Goal: Task Accomplishment & Management: Manage account settings

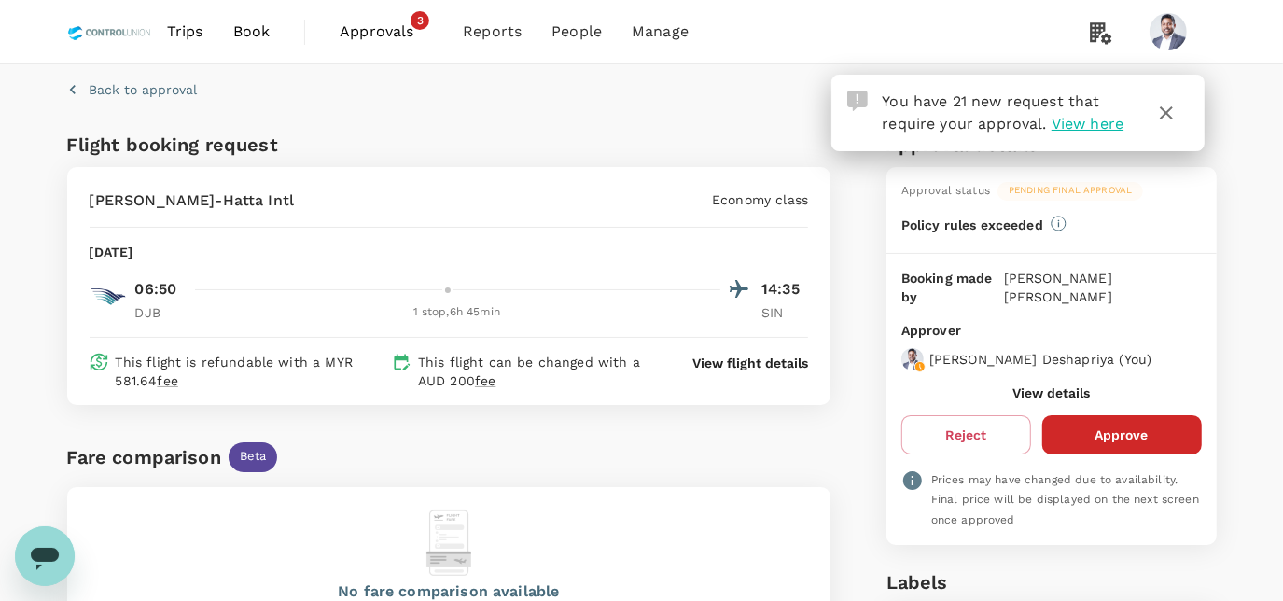
click at [386, 28] on span "Approvals" at bounding box center [386, 32] width 93 height 22
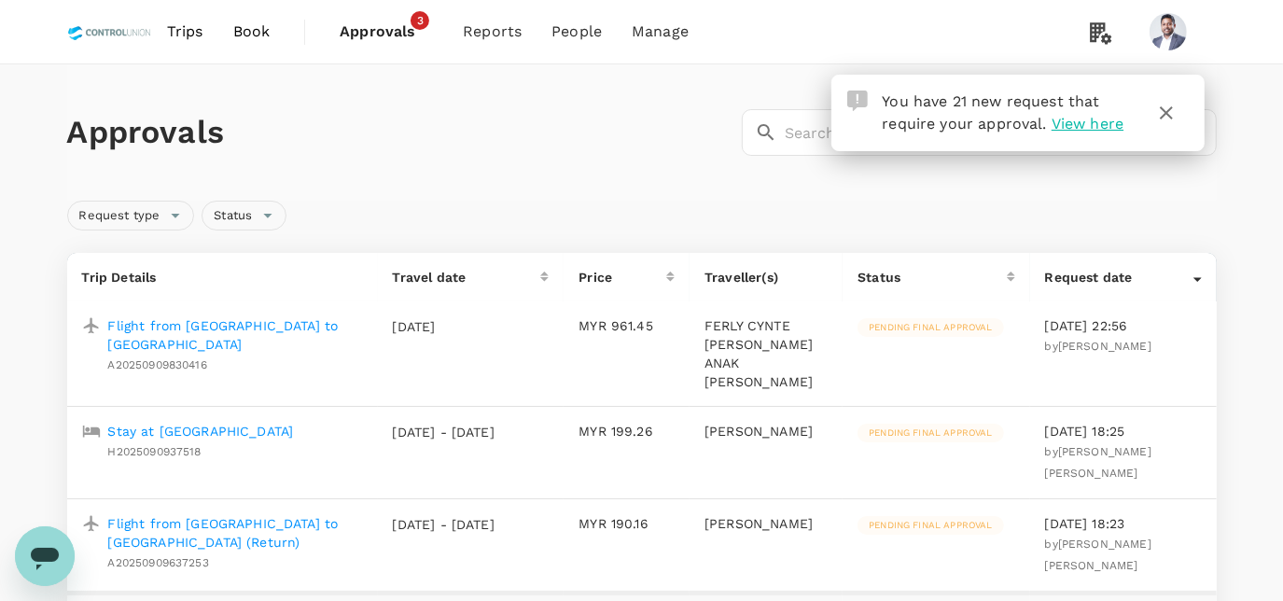
click at [1169, 118] on icon "button" at bounding box center [1166, 113] width 22 height 22
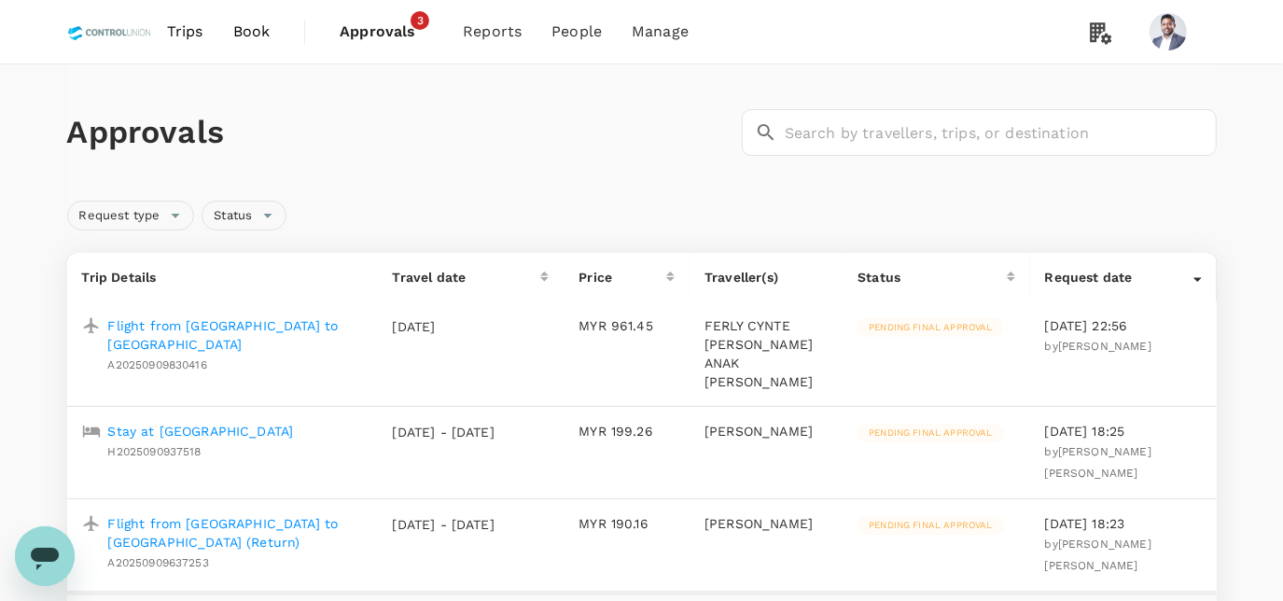
click at [241, 320] on p "Flight from [GEOGRAPHIC_DATA] to [GEOGRAPHIC_DATA]" at bounding box center [235, 334] width 255 height 37
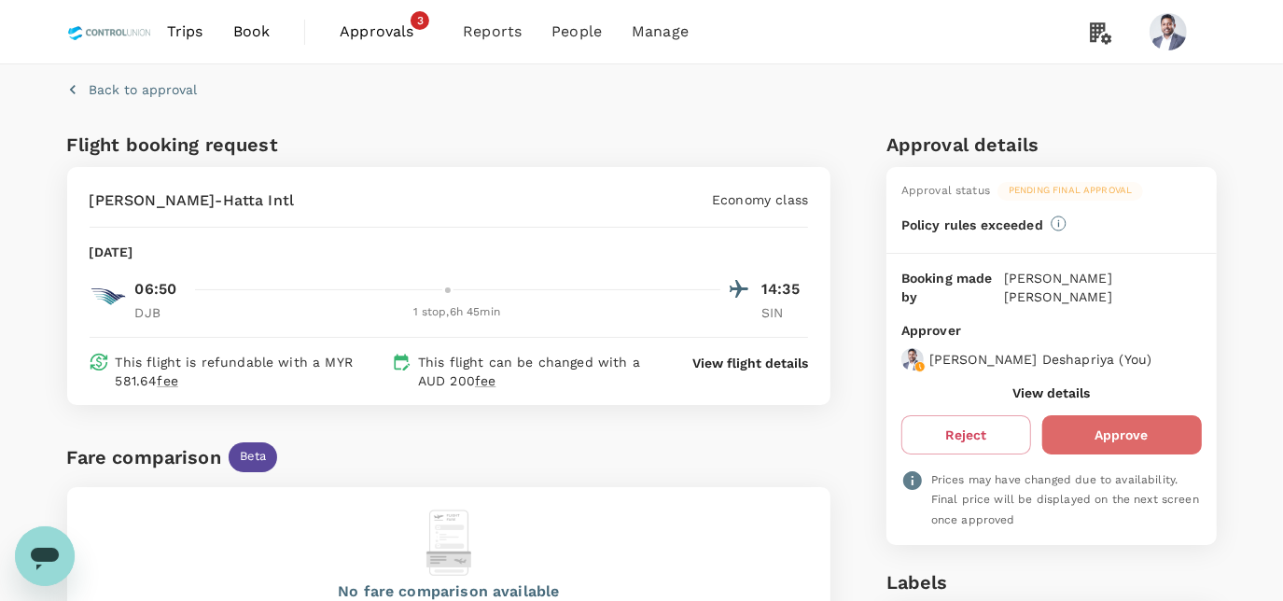
click at [1067, 415] on button "Approve" at bounding box center [1122, 434] width 160 height 39
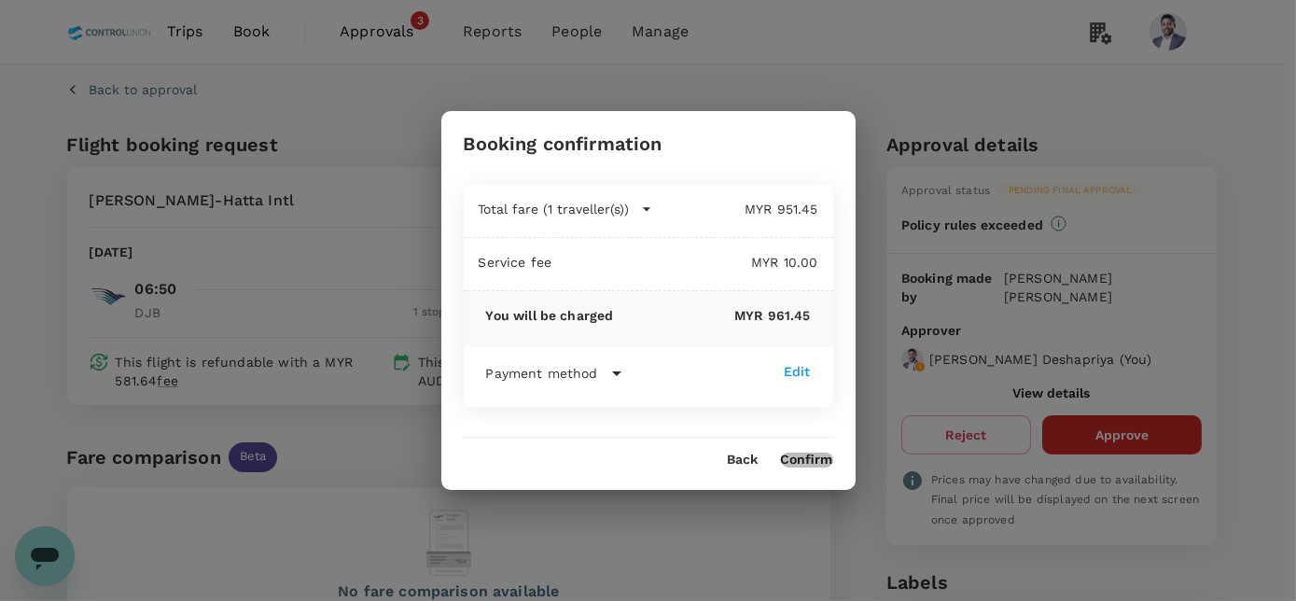
click at [826, 454] on button "Confirm" at bounding box center [807, 459] width 52 height 15
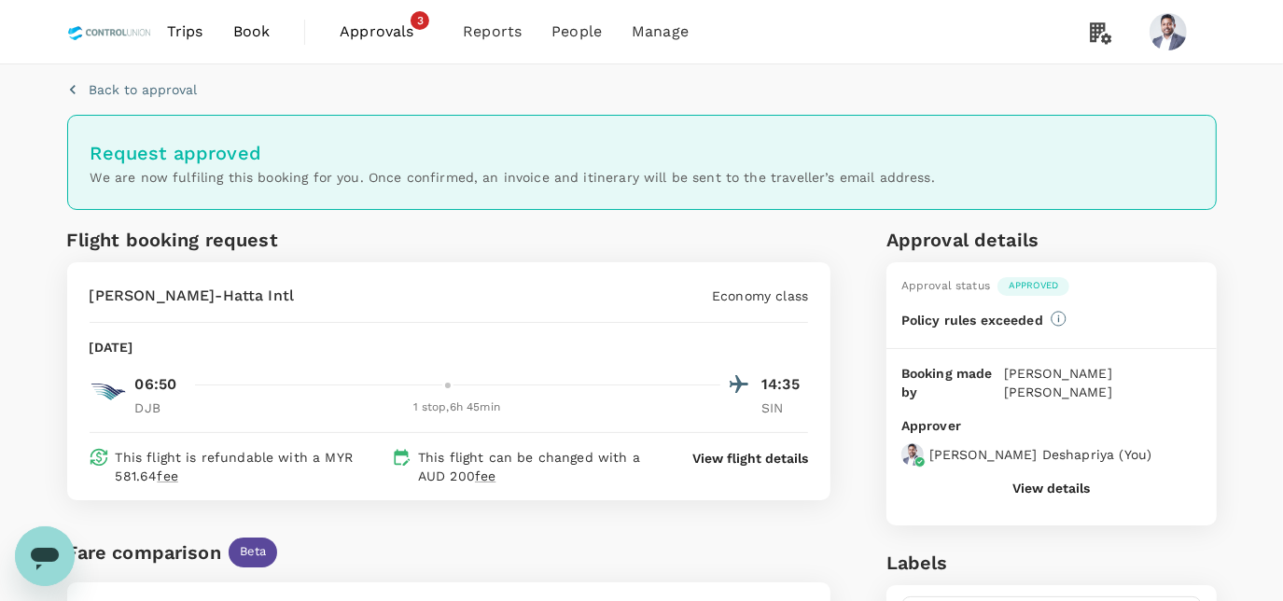
click at [400, 17] on span "Approvals 3" at bounding box center [386, 32] width 93 height 30
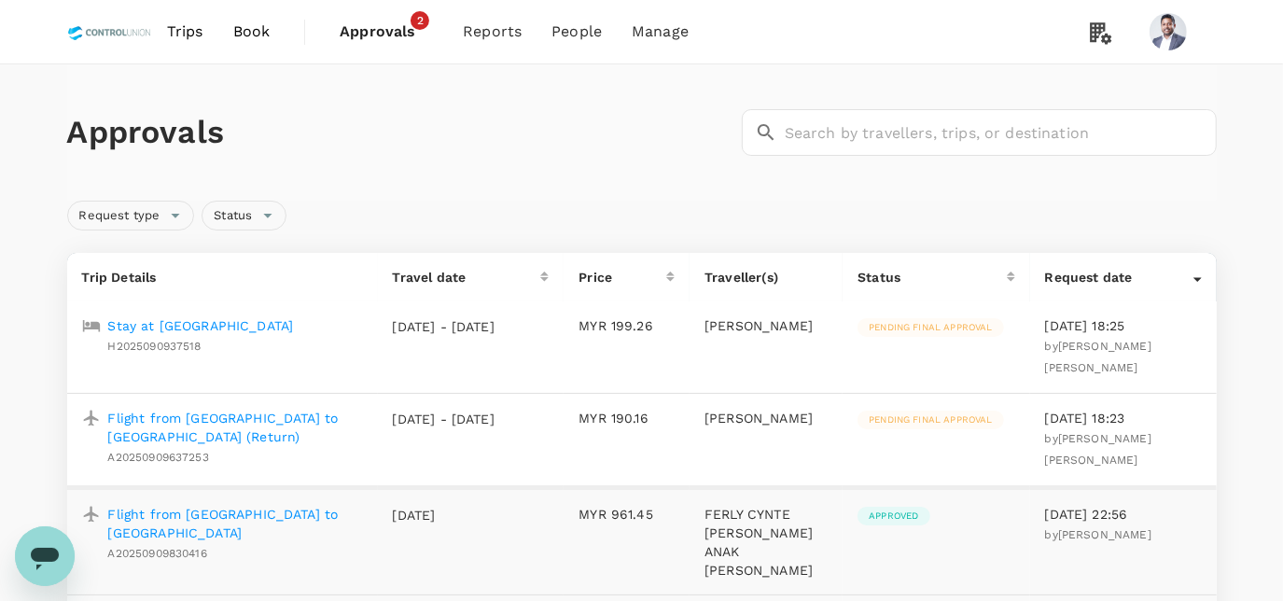
click at [226, 409] on p "Flight from [GEOGRAPHIC_DATA] to [GEOGRAPHIC_DATA] (Return)" at bounding box center [235, 427] width 255 height 37
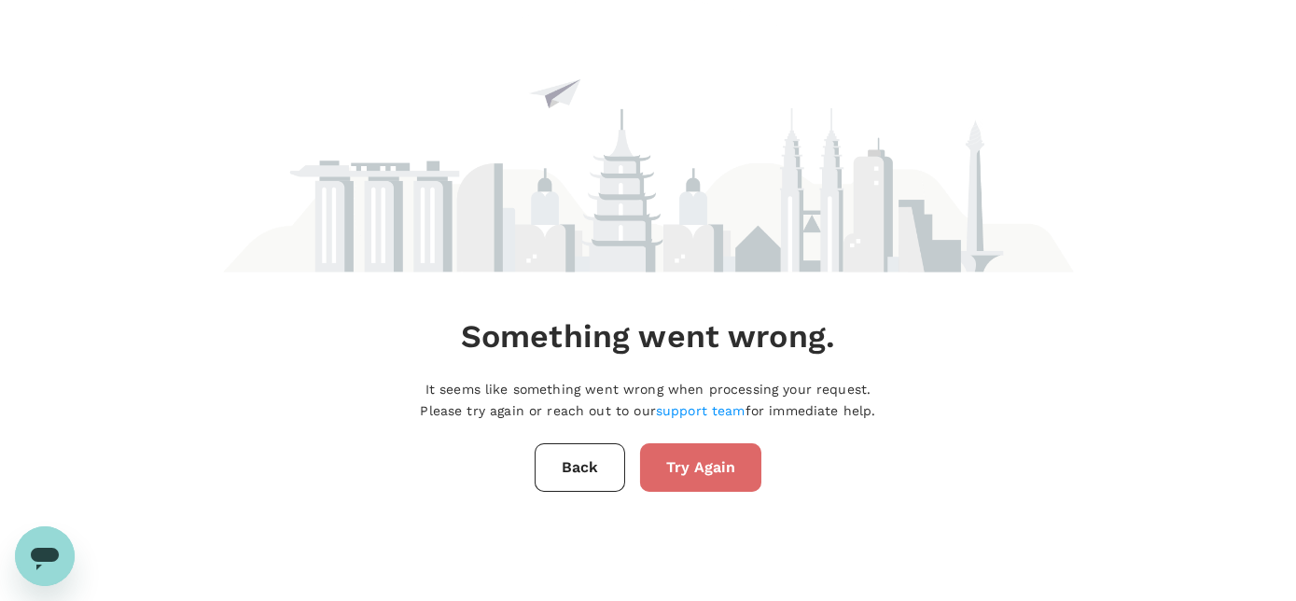
click at [723, 480] on button "Try Again" at bounding box center [700, 467] width 121 height 49
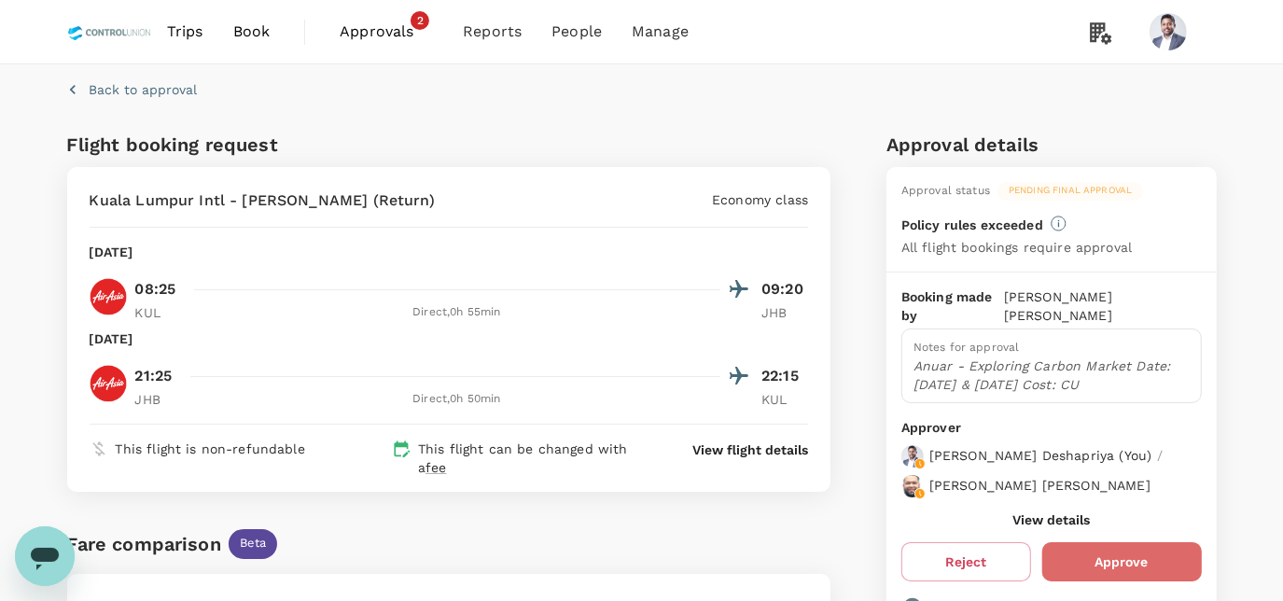
click at [1107, 542] on button "Approve" at bounding box center [1122, 561] width 160 height 39
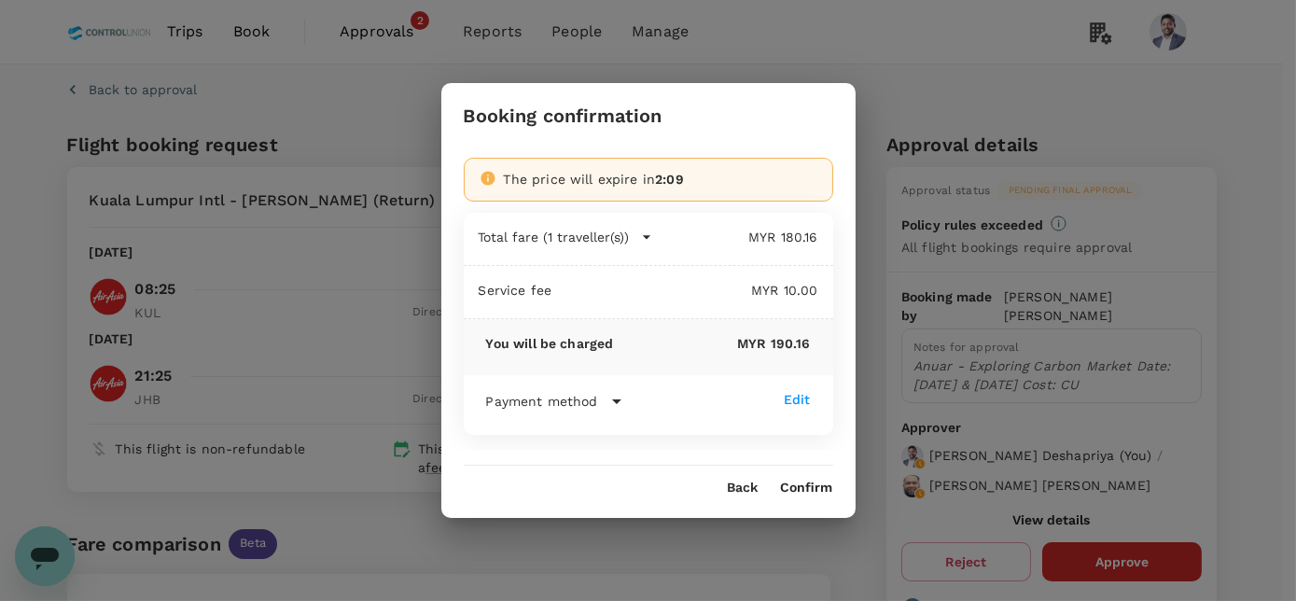
click at [817, 492] on button "Confirm" at bounding box center [807, 487] width 52 height 15
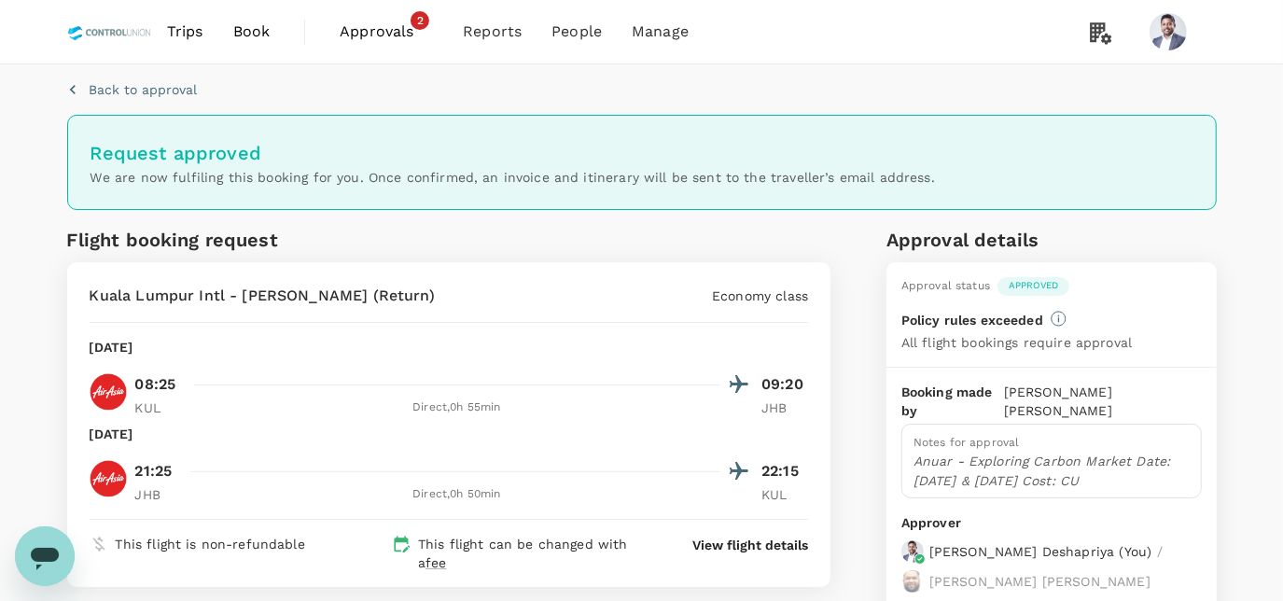
click at [404, 24] on span "Approvals" at bounding box center [386, 32] width 93 height 22
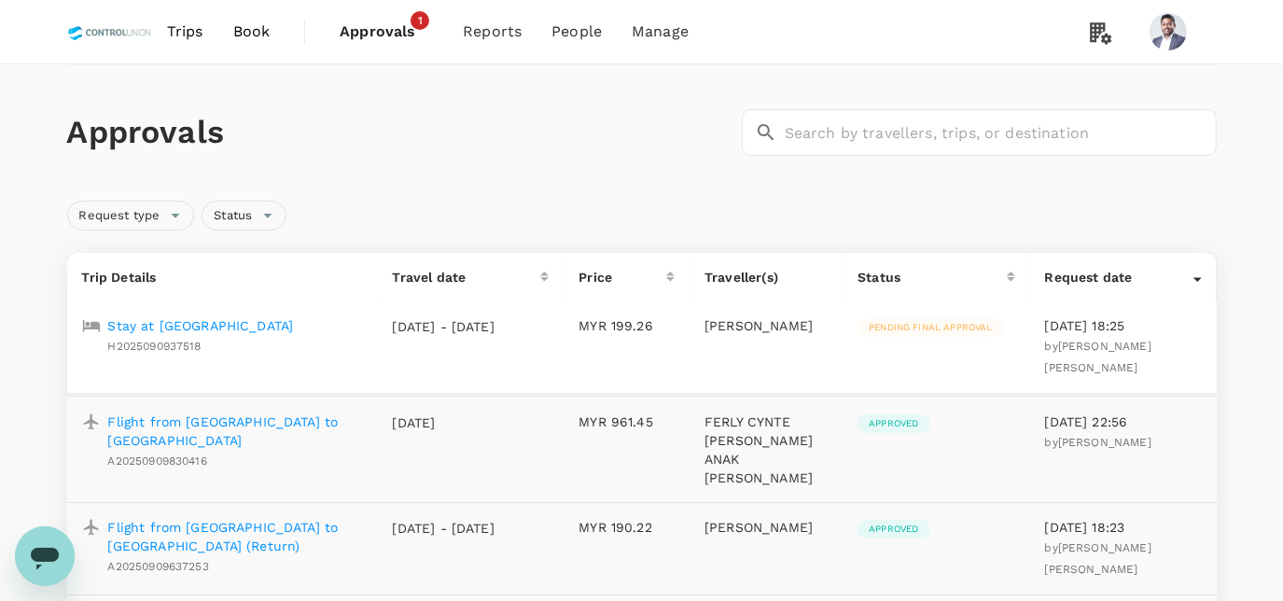
click at [202, 321] on p "Stay at [GEOGRAPHIC_DATA]" at bounding box center [201, 325] width 186 height 19
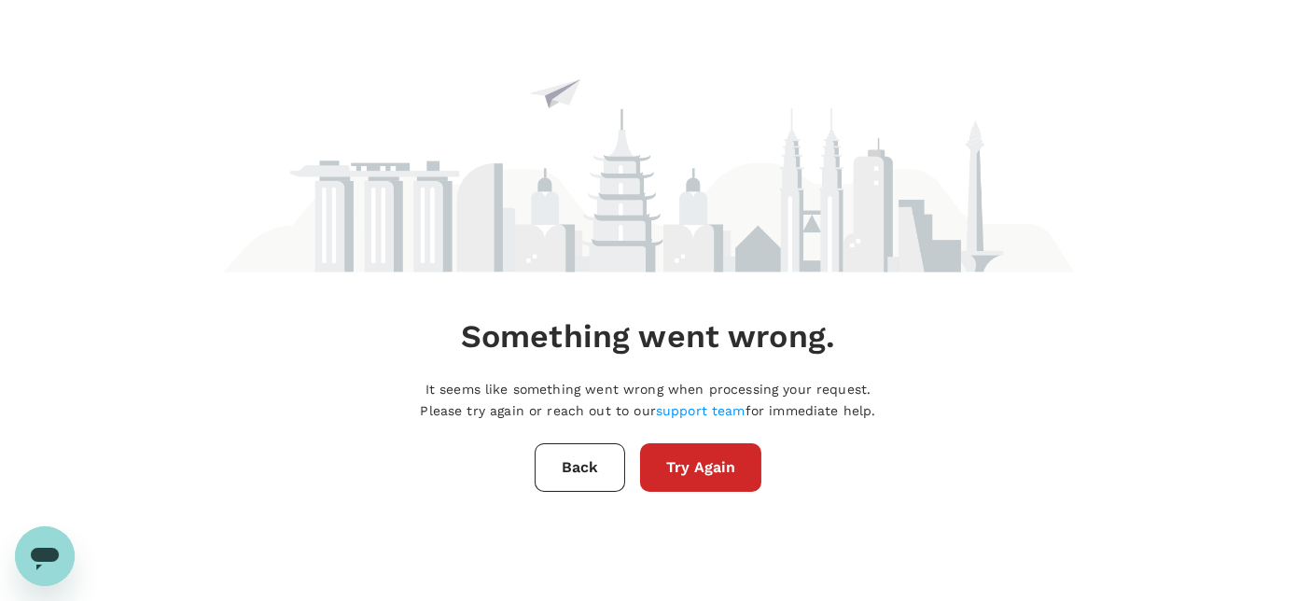
click at [715, 455] on button "Try Again" at bounding box center [700, 467] width 121 height 49
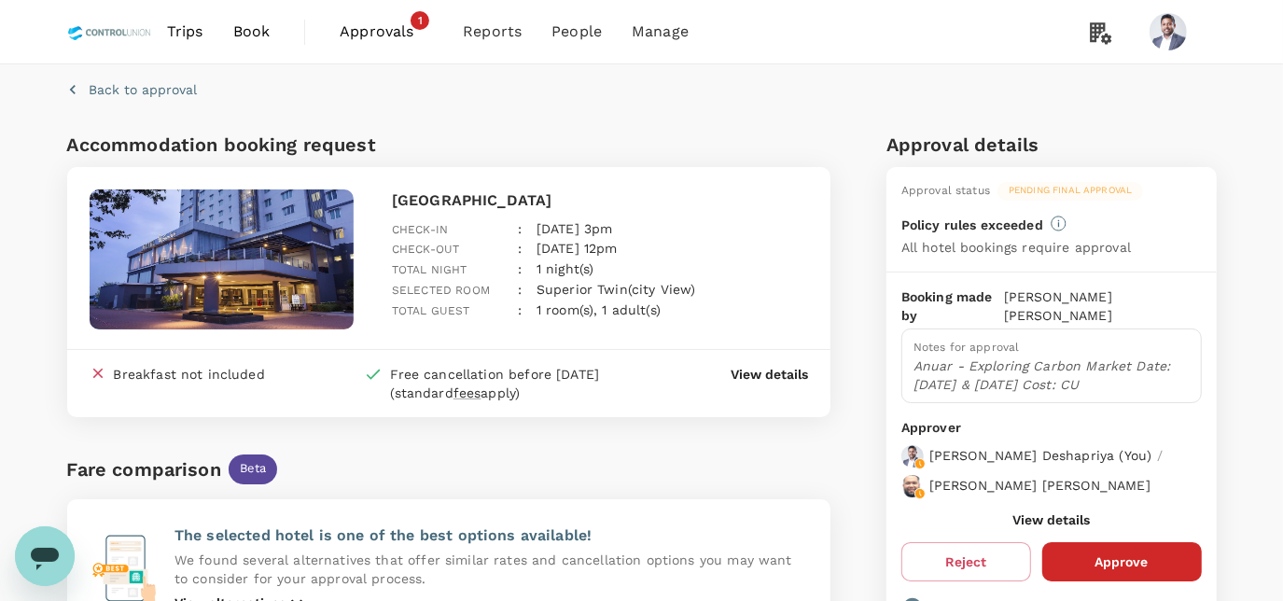
click at [1110, 542] on button "Approve" at bounding box center [1122, 561] width 160 height 39
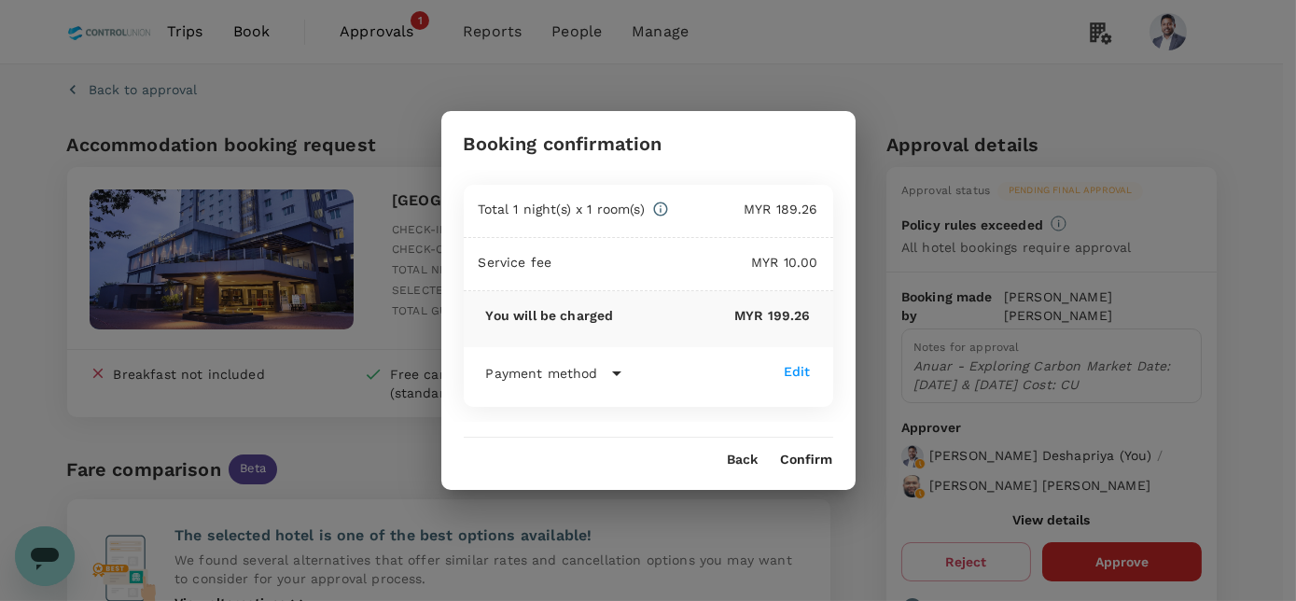
click at [819, 455] on button "Confirm" at bounding box center [807, 459] width 52 height 15
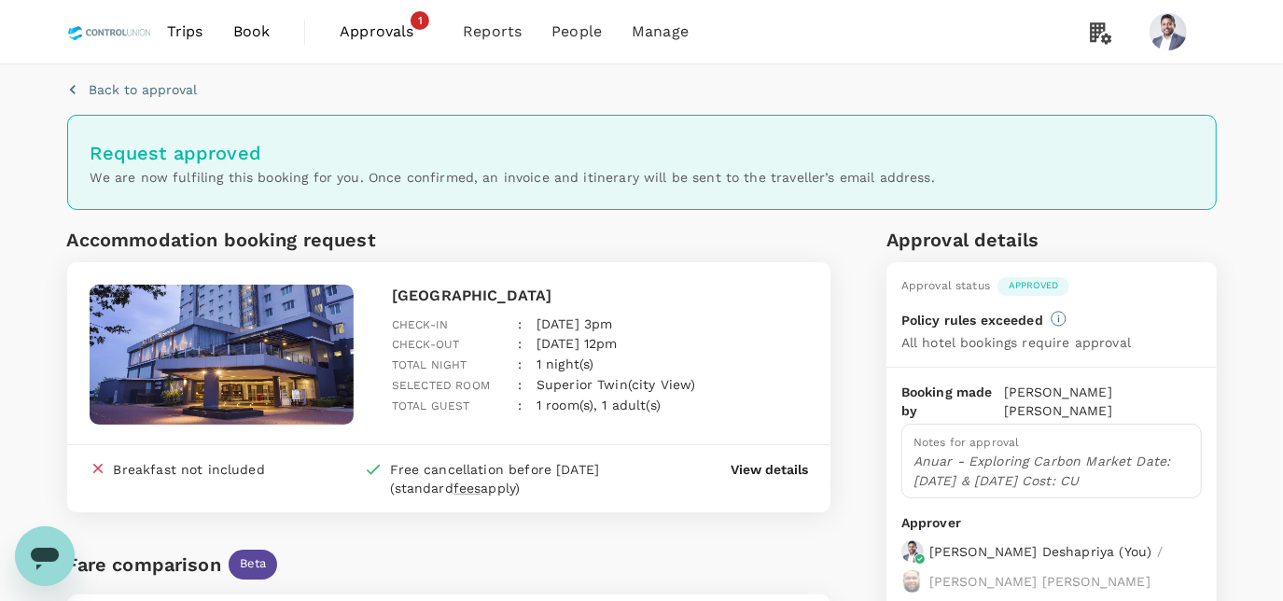
click at [379, 28] on span "Approvals" at bounding box center [386, 32] width 93 height 22
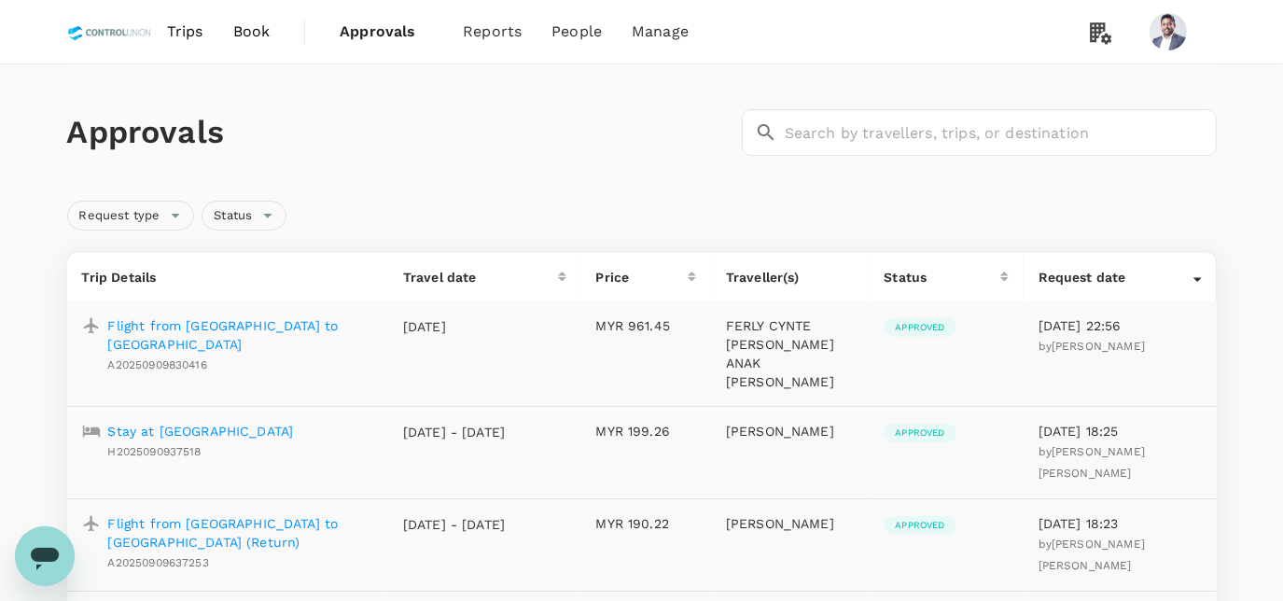
click at [357, 32] on span "Approvals" at bounding box center [386, 32] width 93 height 22
